Goal: Task Accomplishment & Management: Complete application form

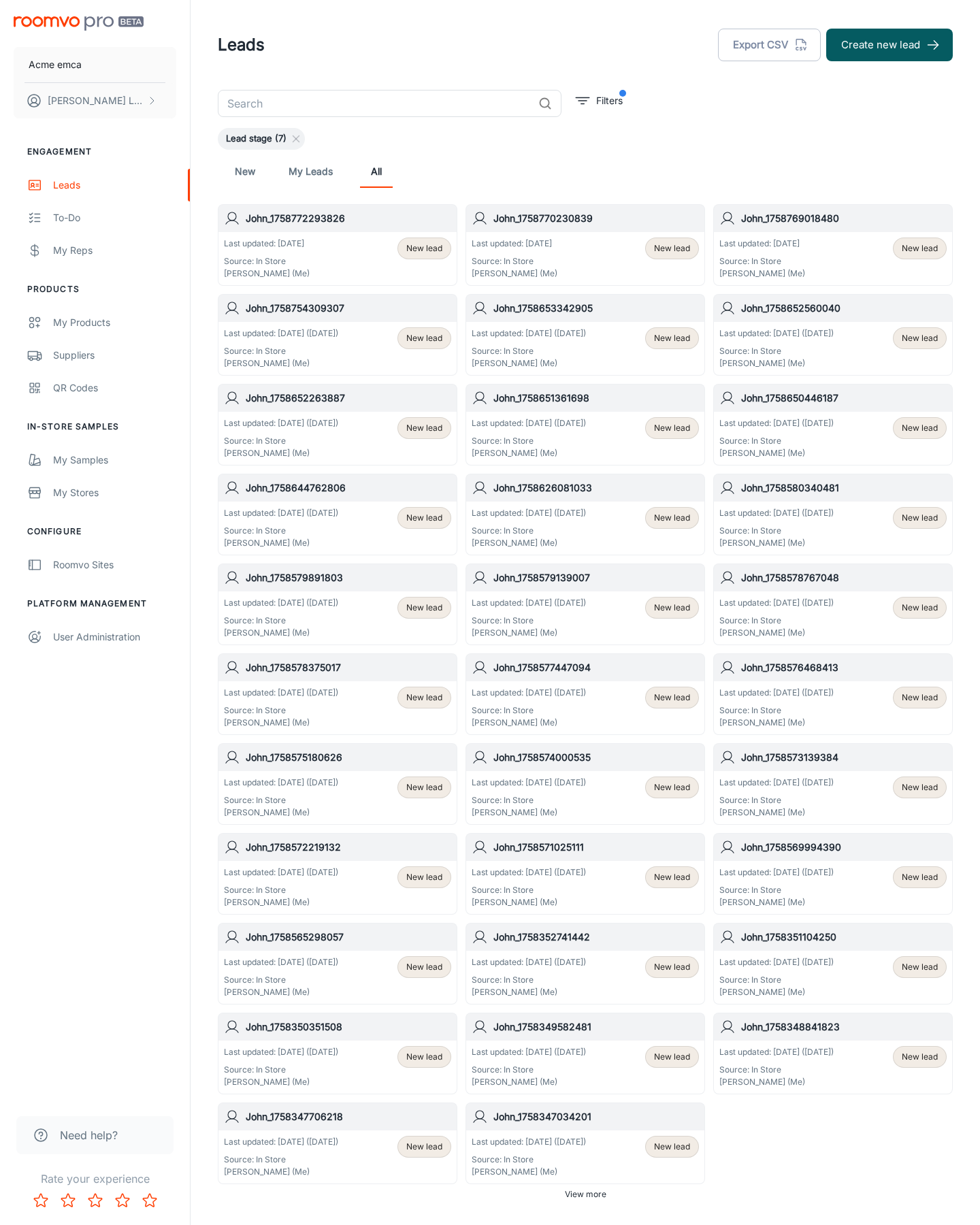
click at [889, 45] on button "Create new lead" at bounding box center [889, 44] width 127 height 33
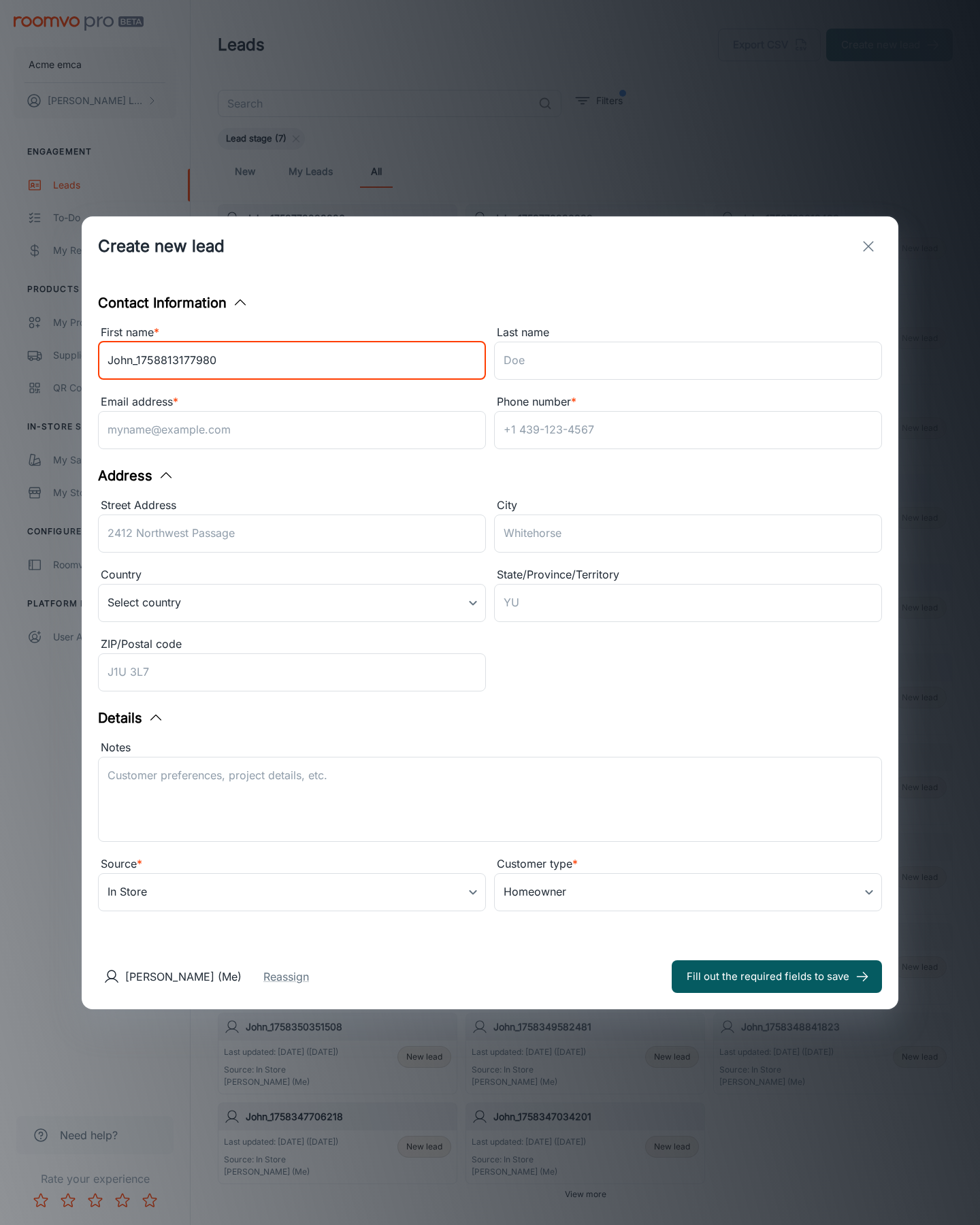
type input "John_1758813177980"
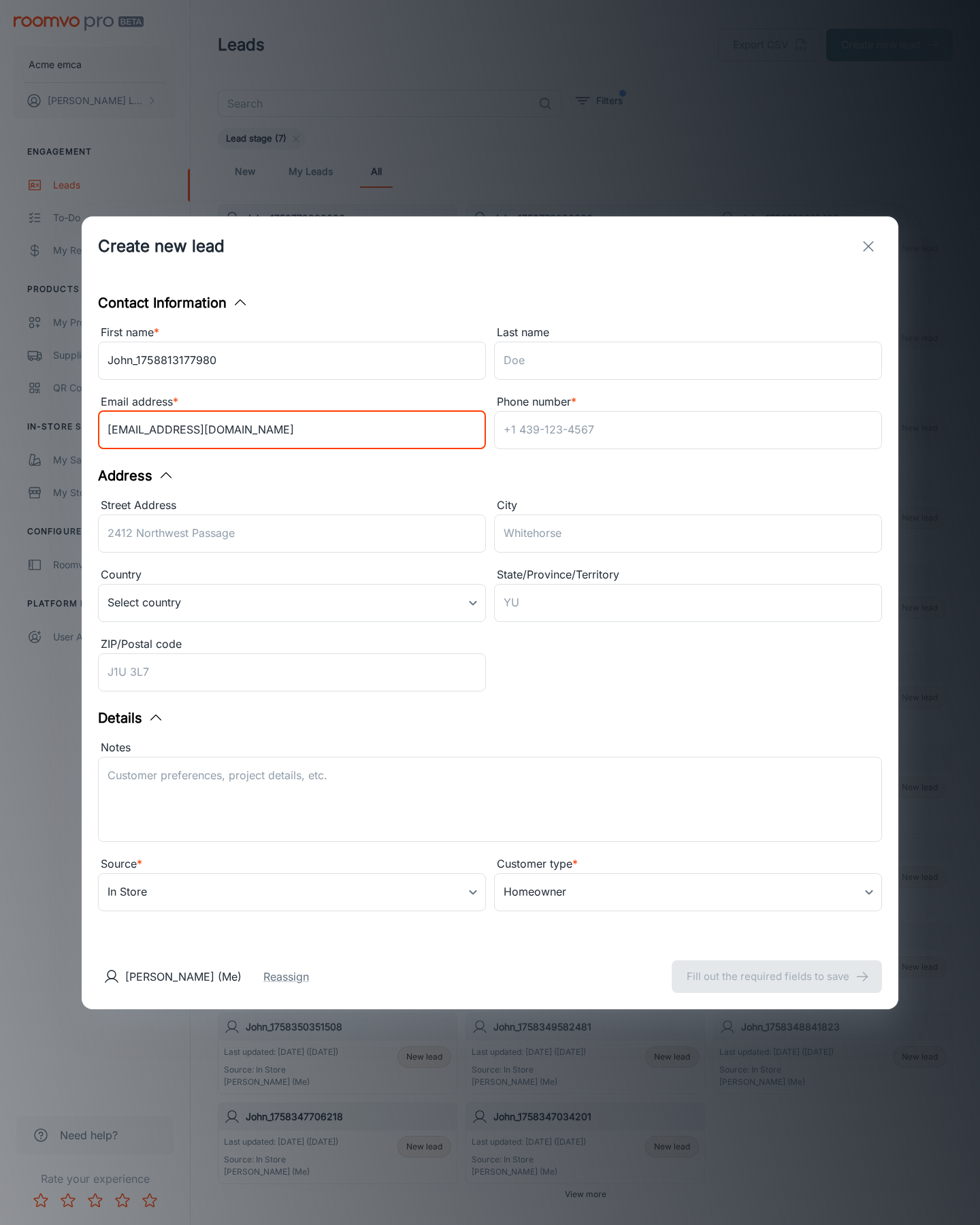
type input "[EMAIL_ADDRESS][DOMAIN_NAME]"
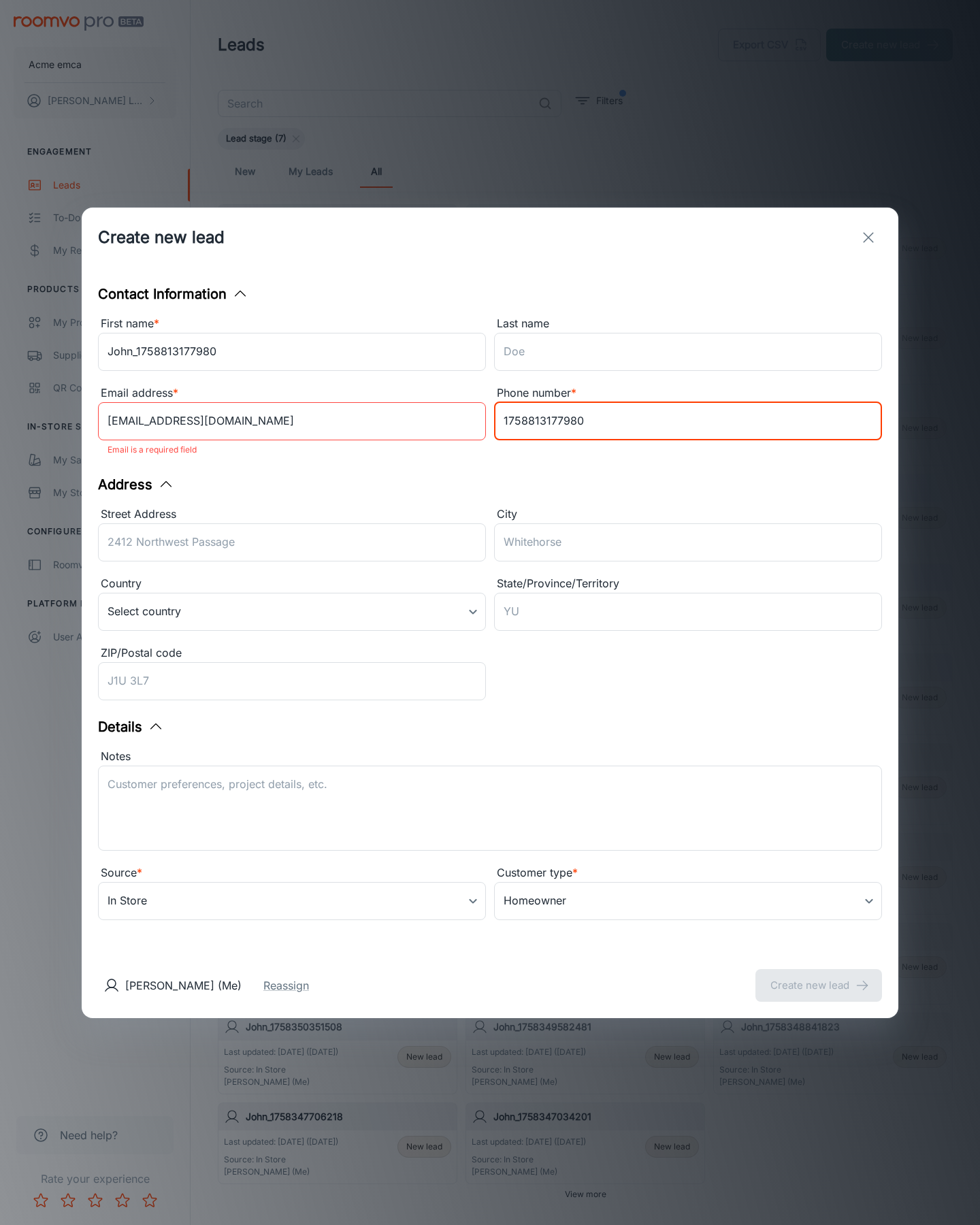
type input "1758813177980"
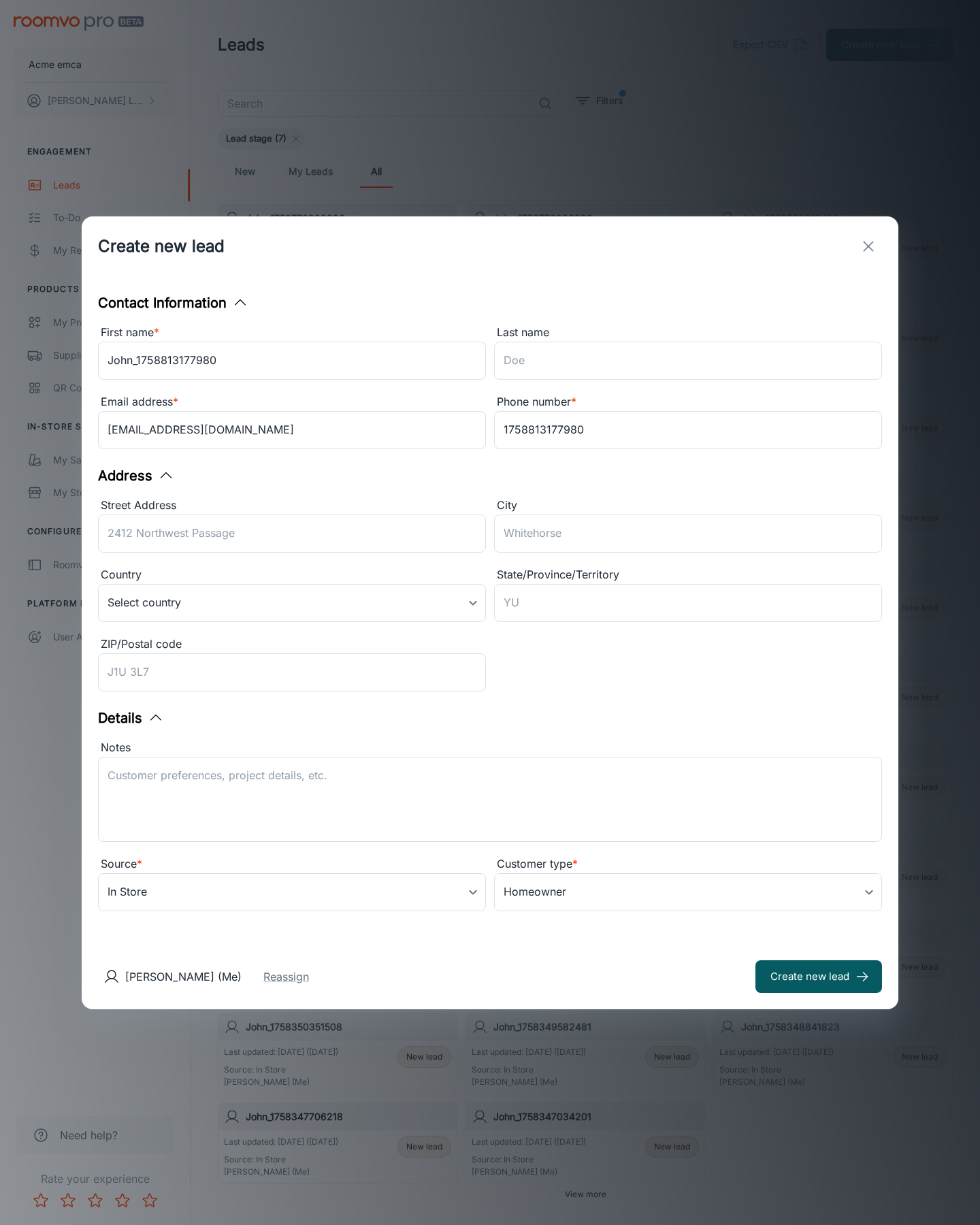
click at [819, 976] on button "Create new lead" at bounding box center [819, 976] width 127 height 33
